Goal: Find specific fact

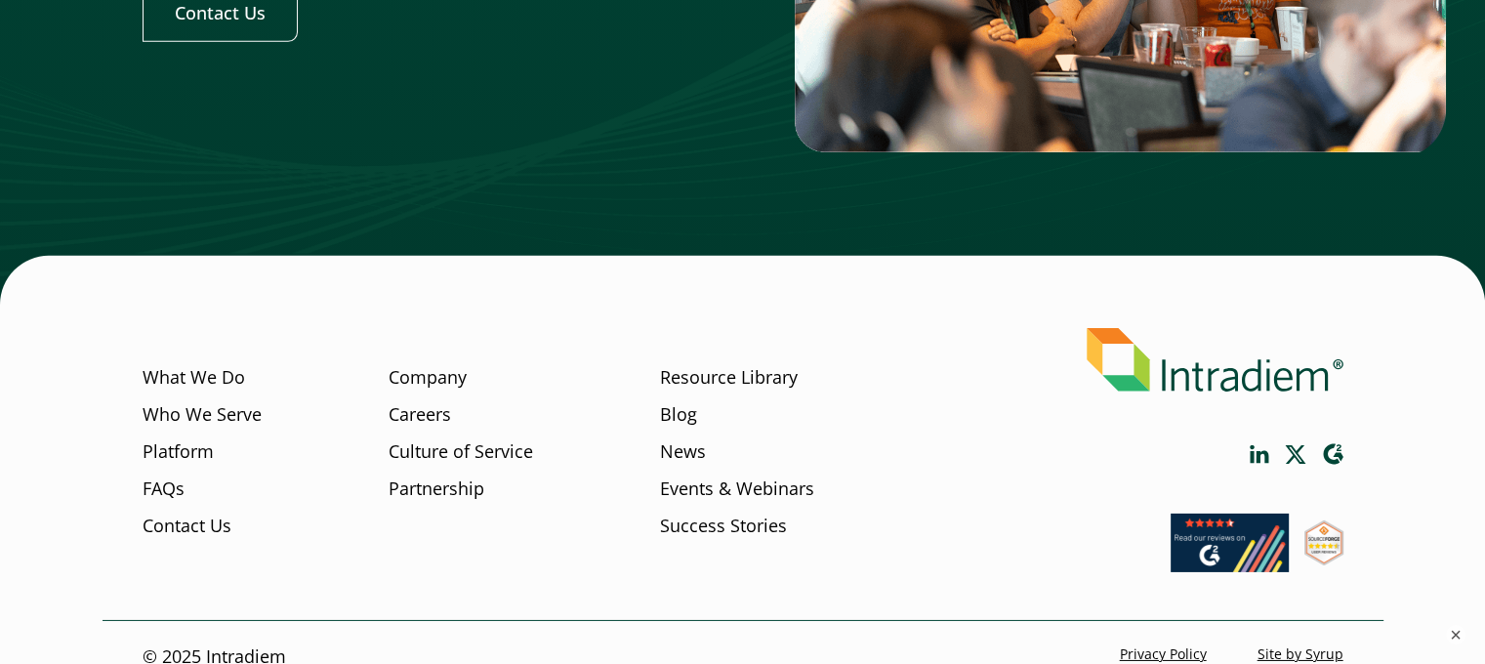
scroll to position [6315, 0]
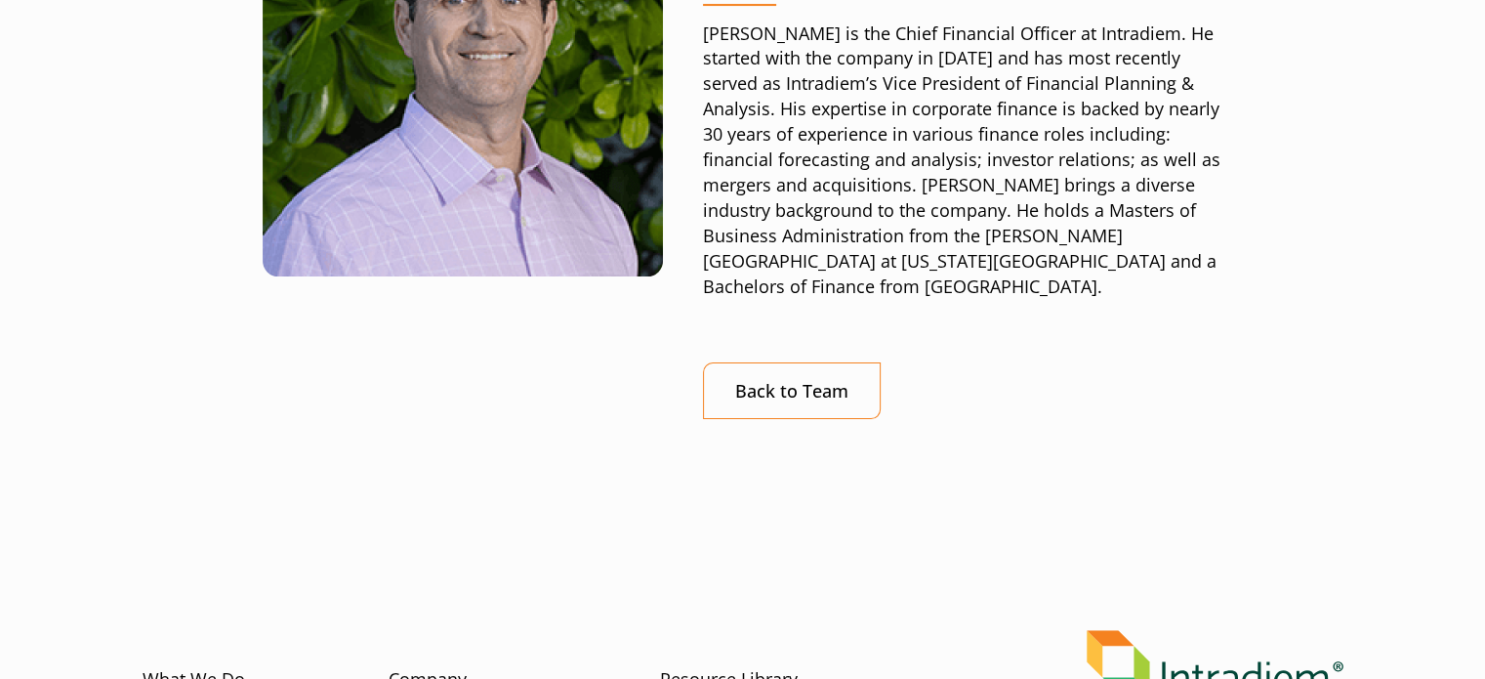
scroll to position [195, 0]
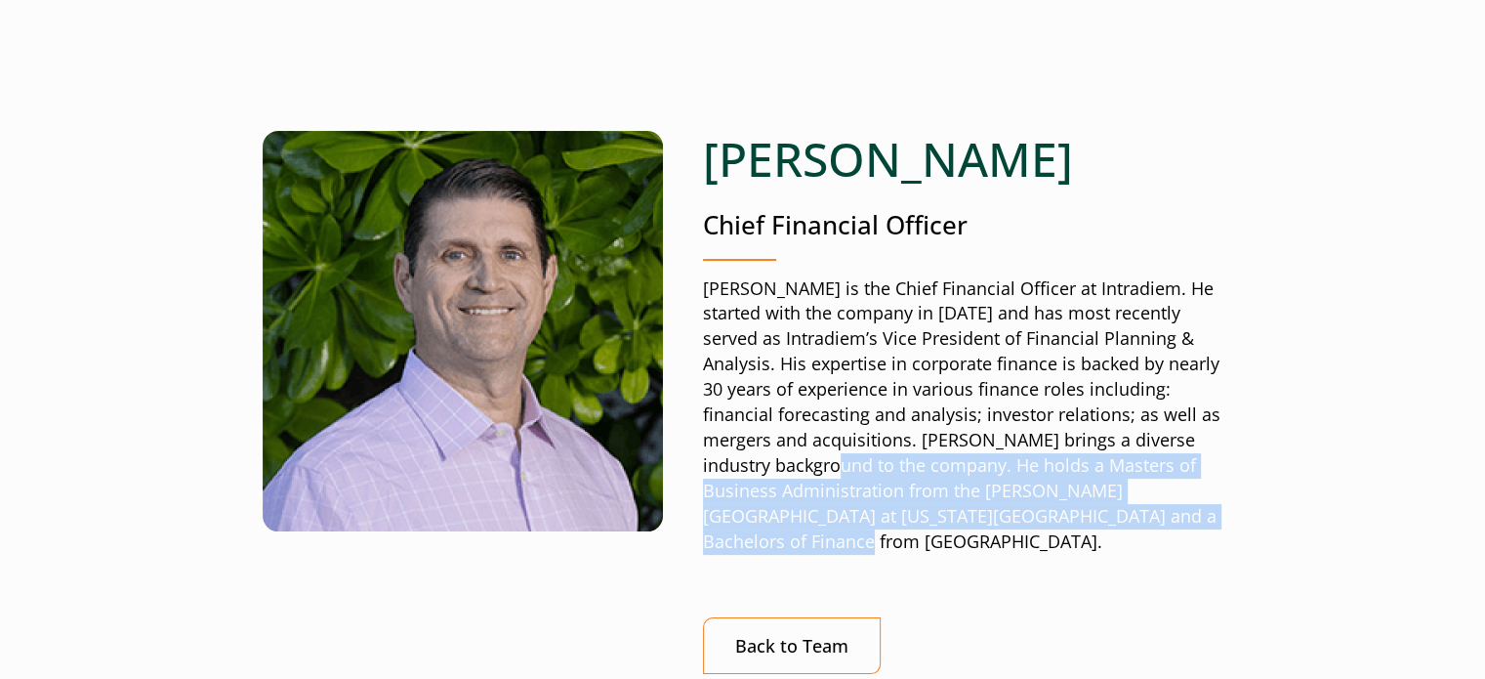
drag, startPoint x: 808, startPoint y: 463, endPoint x: 1211, endPoint y: 515, distance: 405.6
click at [1211, 515] on p "Bryan is the Chief Financial Officer at Intradiem. He started with the company …" at bounding box center [963, 415] width 520 height 278
click at [1150, 502] on p "Bryan is the Chief Financial Officer at Intradiem. He started with the company …" at bounding box center [963, 415] width 520 height 278
drag, startPoint x: 821, startPoint y: 460, endPoint x: 1219, endPoint y: 505, distance: 399.9
click at [1219, 505] on p "Bryan is the Chief Financial Officer at Intradiem. He started with the company …" at bounding box center [963, 415] width 520 height 278
